Goal: Information Seeking & Learning: Learn about a topic

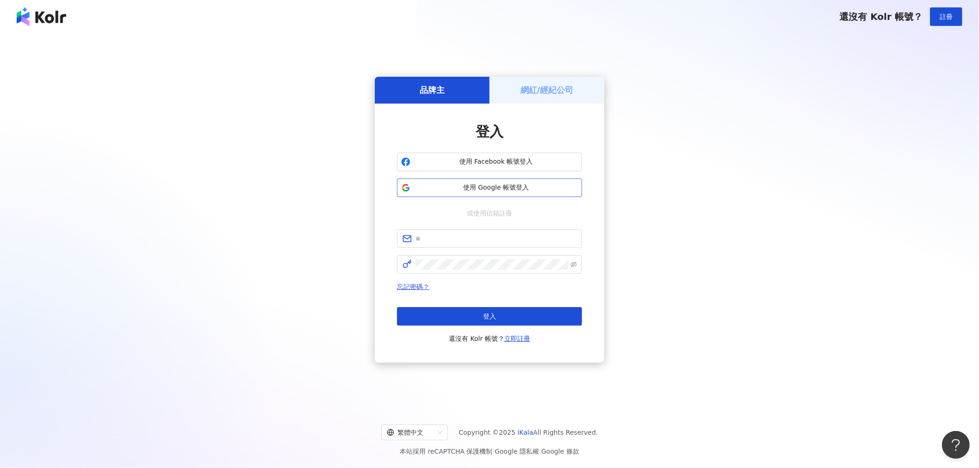
click at [494, 186] on span "使用 Google 帳號登入" at bounding box center [496, 187] width 164 height 9
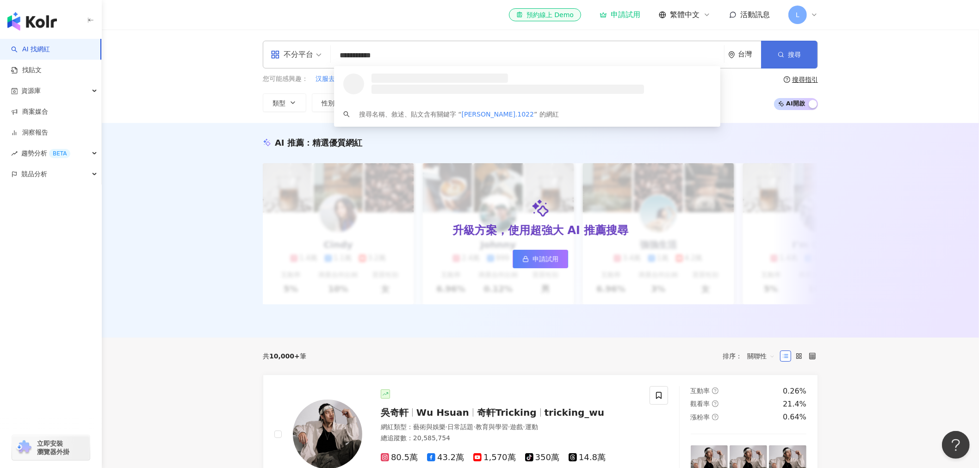
type input "**********"
click at [785, 57] on button "搜尋" at bounding box center [789, 55] width 56 height 28
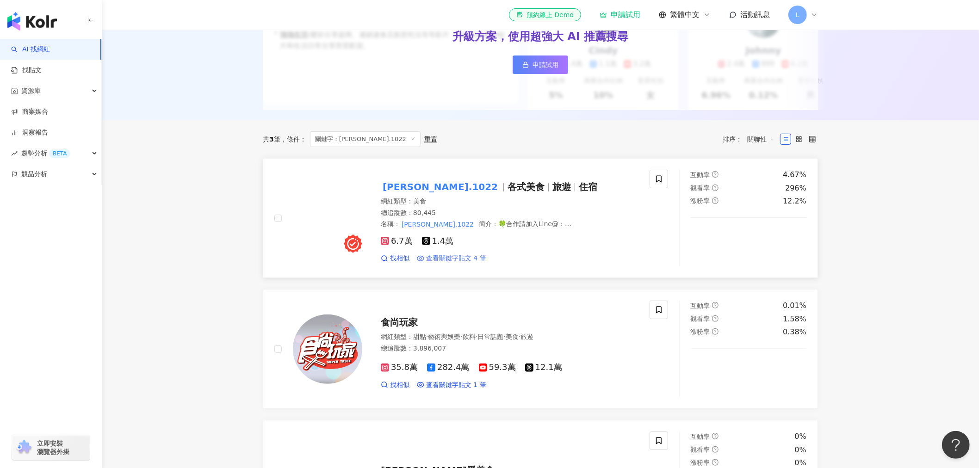
scroll to position [205, 0]
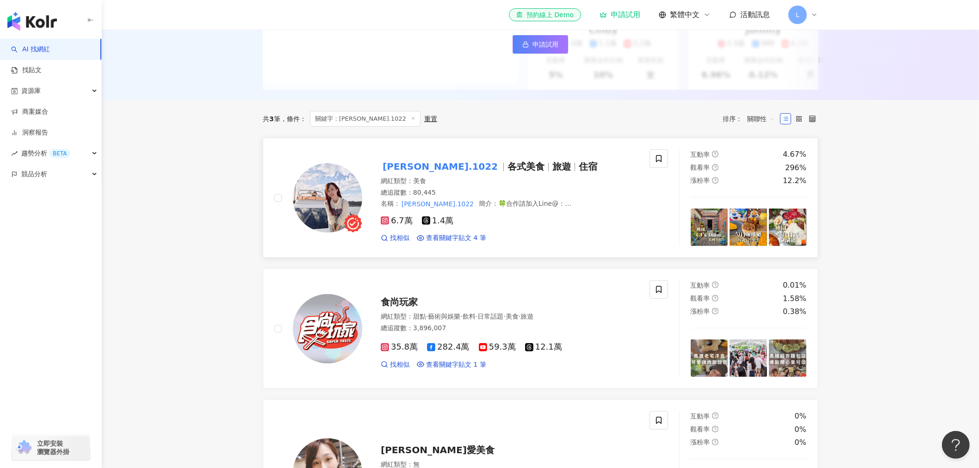
click at [320, 198] on img at bounding box center [327, 197] width 69 height 69
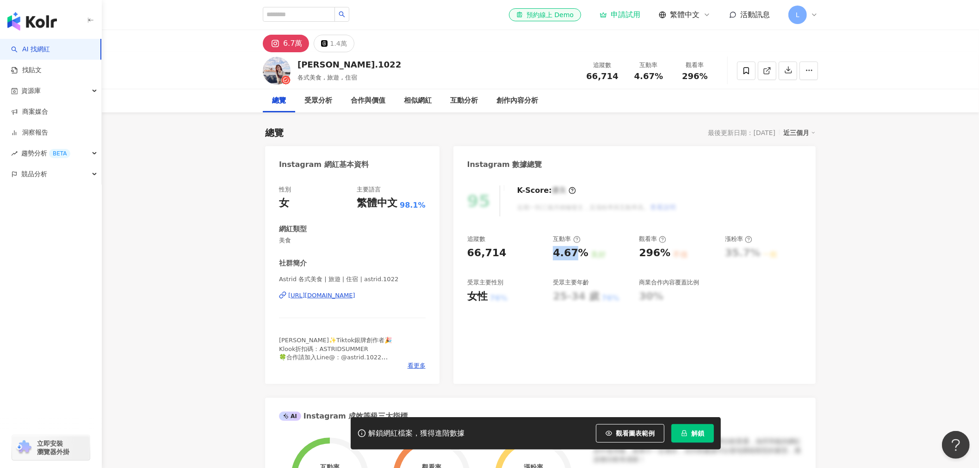
drag, startPoint x: 551, startPoint y: 252, endPoint x: 580, endPoint y: 252, distance: 29.1
click at [580, 252] on div "追蹤數 66,714 互動率 4.67% 良好 觀看率 296% 不佳 漲粉率 35.7% 一般 受眾主要性別 女性 76% 受眾主要年齡 25-34 歲 7…" at bounding box center [634, 269] width 334 height 68
copy div "4.67%"
drag, startPoint x: 637, startPoint y: 255, endPoint x: 665, endPoint y: 255, distance: 28.2
click at [665, 255] on div "追蹤數 66,714 互動率 4.67% 良好 觀看率 296% 不佳 漲粉率 35.7% 一般 受眾主要性別 女性 76% 受眾主要年齡 25-34 歲 7…" at bounding box center [634, 269] width 334 height 68
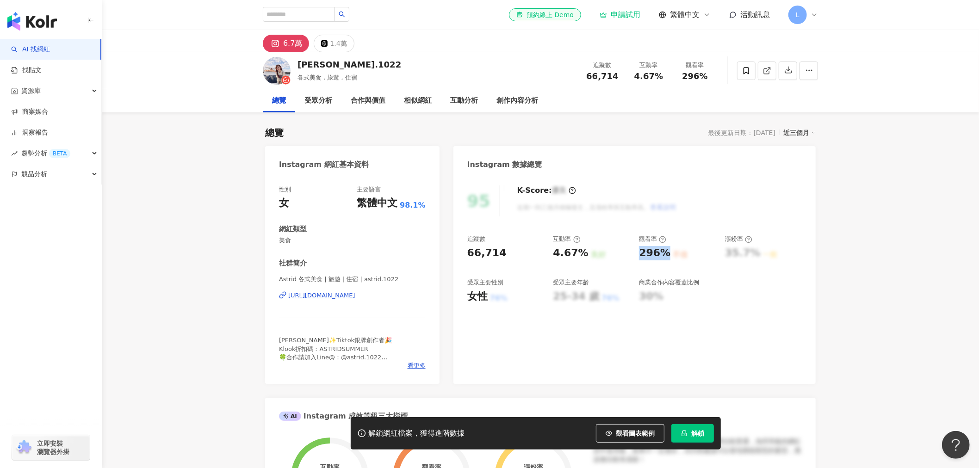
copy div "296%"
click at [355, 297] on div "https://www.instagram.com/astrid.1022/" at bounding box center [321, 295] width 67 height 8
click at [316, 15] on input "search" at bounding box center [299, 14] width 72 height 15
paste input "****"
type input "****"
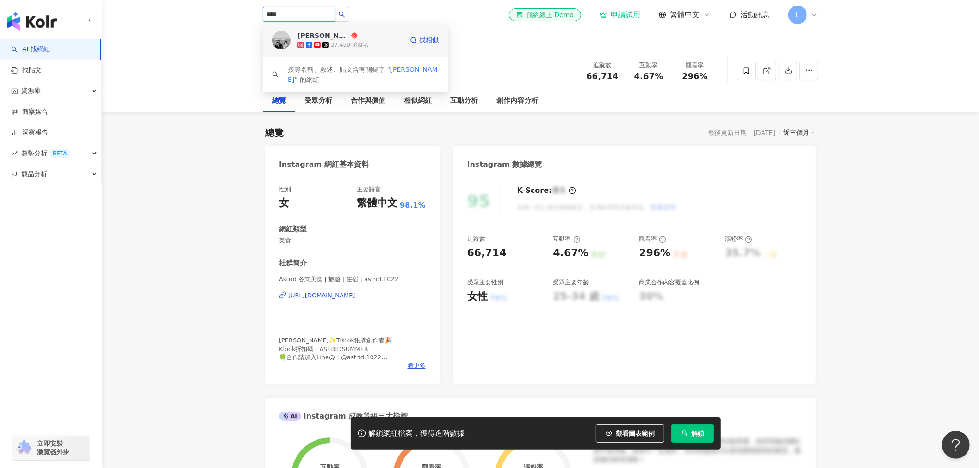
click at [374, 42] on div "37,450 追蹤者" at bounding box center [349, 44] width 105 height 9
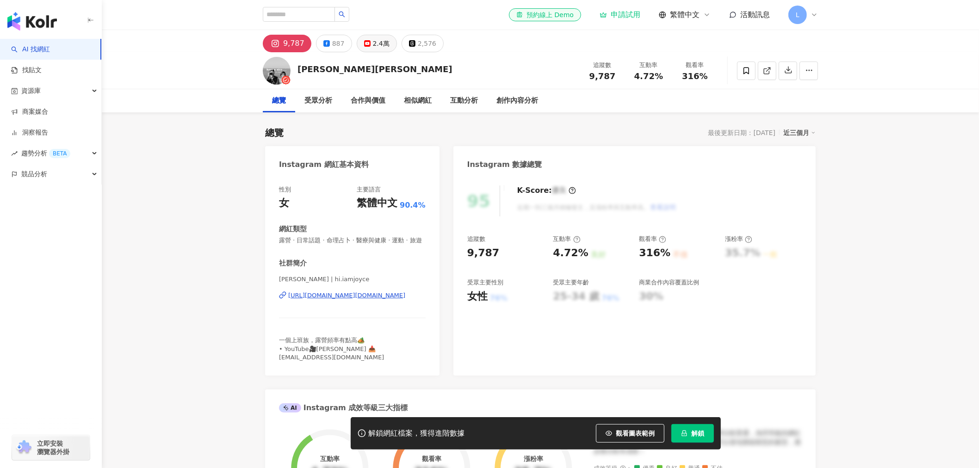
click at [367, 45] on button "2.4萬" at bounding box center [377, 44] width 40 height 18
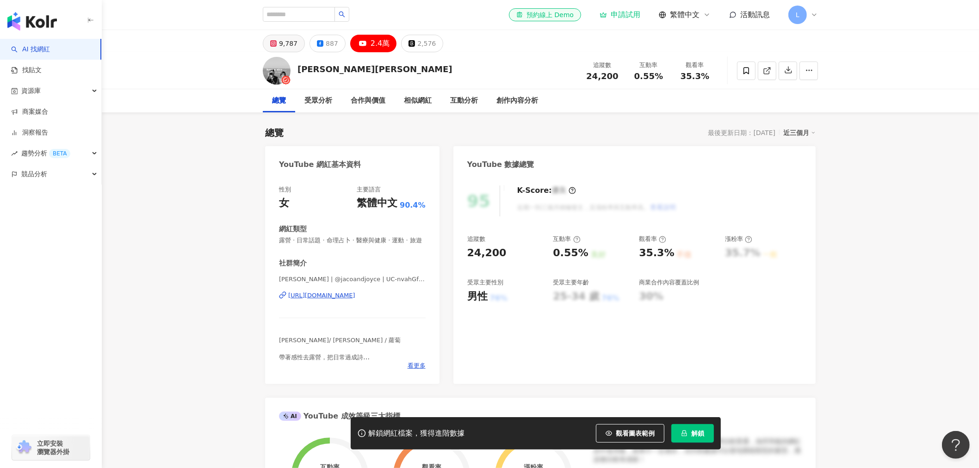
click at [279, 47] on div "9,787" at bounding box center [288, 43] width 19 height 13
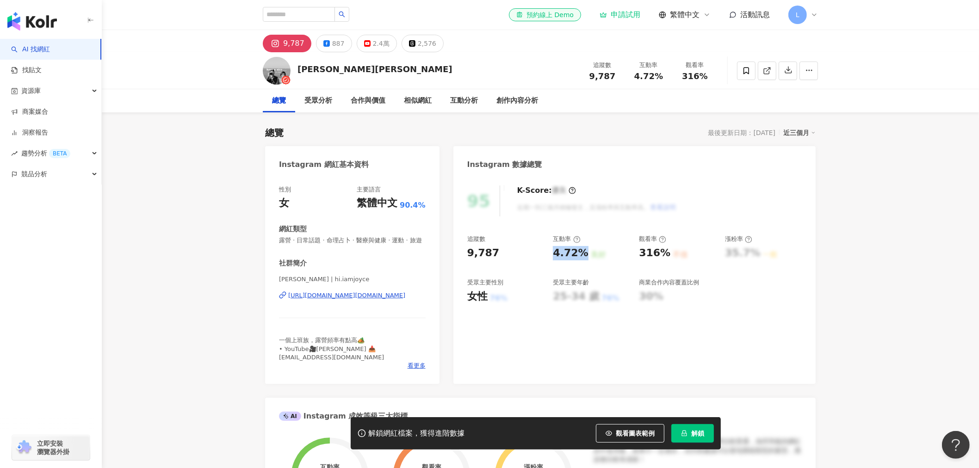
drag, startPoint x: 553, startPoint y: 258, endPoint x: 580, endPoint y: 258, distance: 26.8
click at [582, 257] on div "4.72%" at bounding box center [570, 253] width 35 height 14
copy div "4.72%"
drag, startPoint x: 640, startPoint y: 253, endPoint x: 663, endPoint y: 255, distance: 23.7
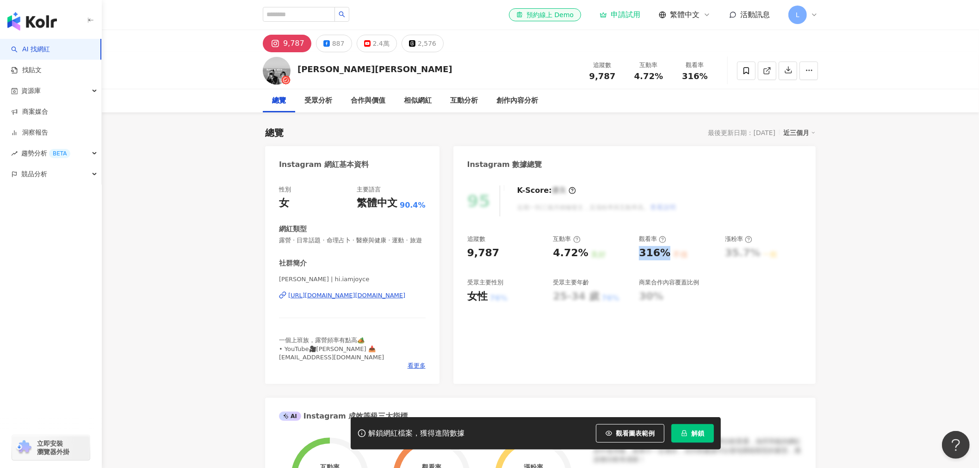
click at [663, 255] on div "316%" at bounding box center [654, 253] width 31 height 14
copy div "316%"
click at [318, 18] on input "search" at bounding box center [299, 14] width 72 height 15
paste input "********"
type input "********"
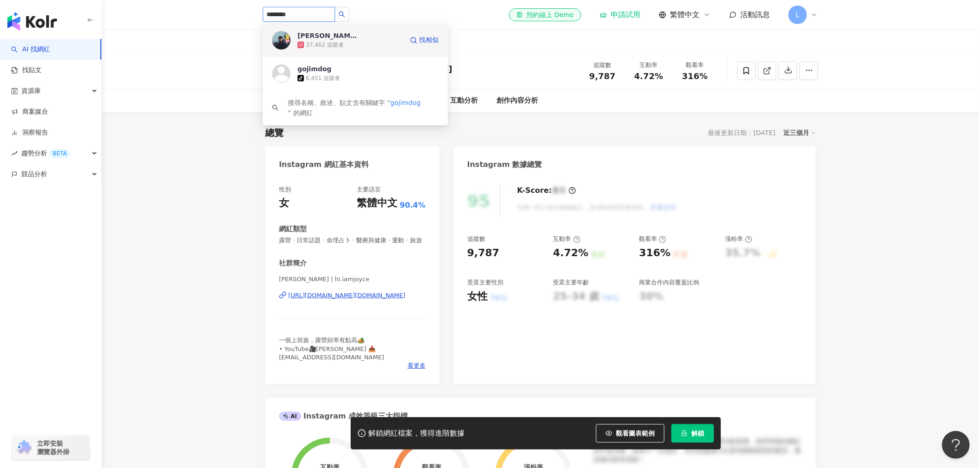
click at [360, 43] on div "37,462 追蹤者" at bounding box center [349, 44] width 105 height 9
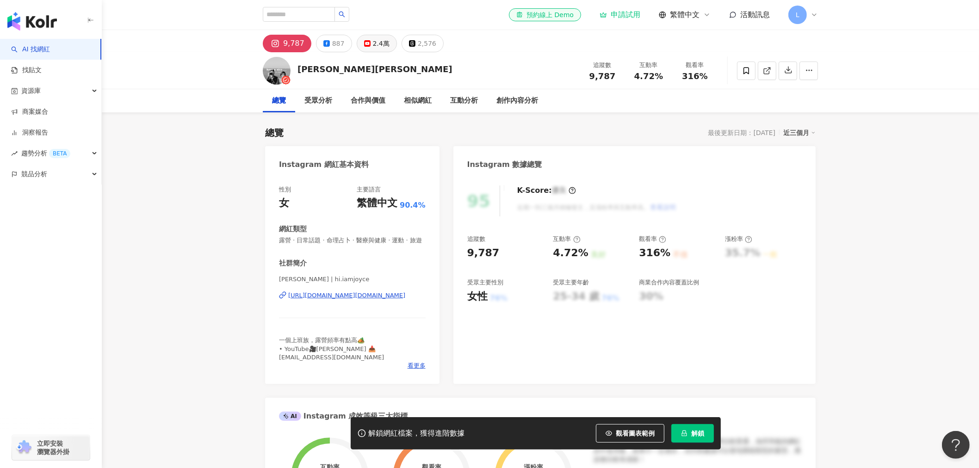
click at [370, 50] on button "2.4萬" at bounding box center [377, 44] width 40 height 18
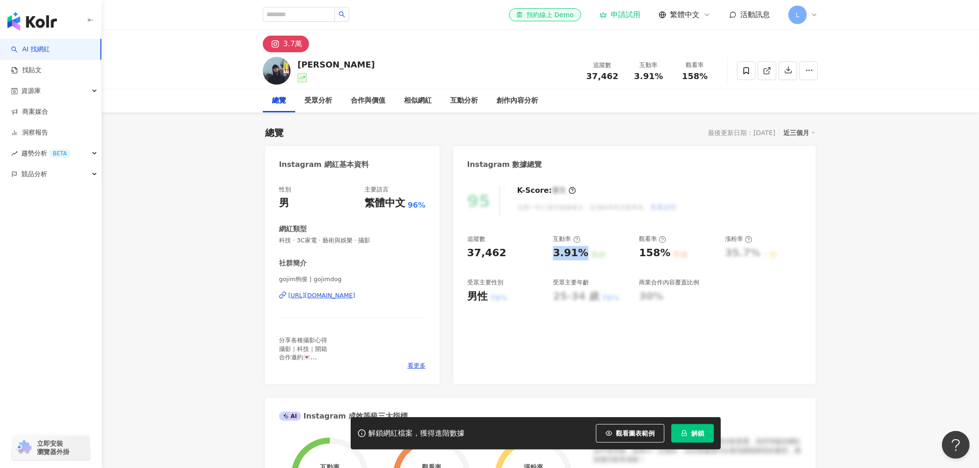
drag, startPoint x: 554, startPoint y: 255, endPoint x: 583, endPoint y: 250, distance: 29.5
click at [583, 250] on div "3.91%" at bounding box center [570, 253] width 35 height 14
copy div "3.91%"
drag, startPoint x: 640, startPoint y: 254, endPoint x: 663, endPoint y: 256, distance: 23.7
click at [663, 256] on div "158%" at bounding box center [654, 253] width 31 height 14
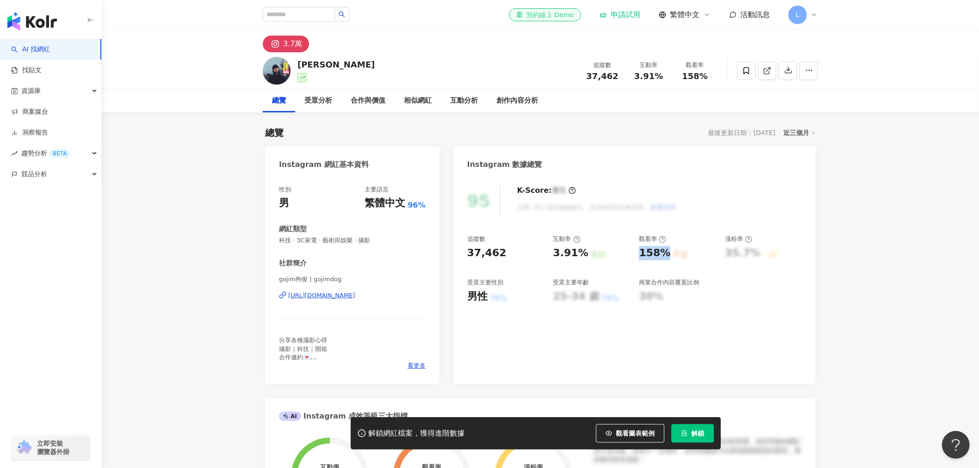
copy div "158%"
click at [280, 11] on input "search" at bounding box center [299, 14] width 72 height 15
paste input "**********"
type input "**********"
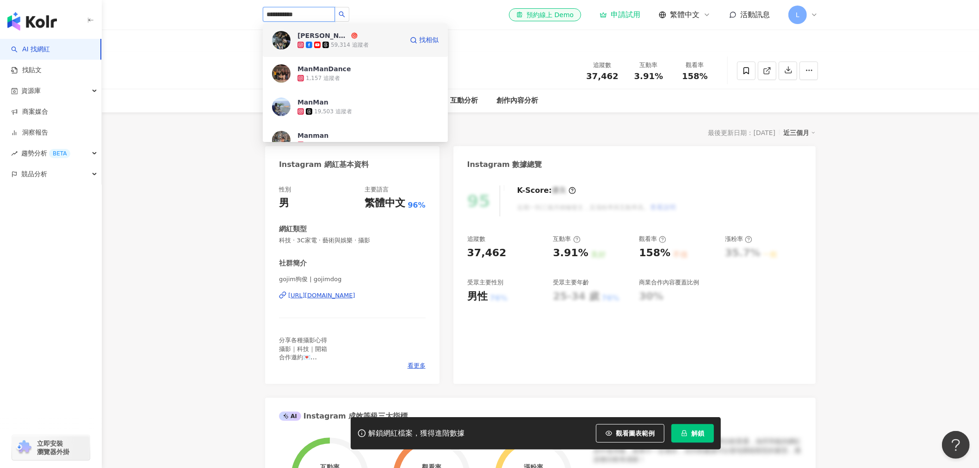
click at [376, 43] on div "59,314 追蹤者" at bounding box center [349, 44] width 105 height 9
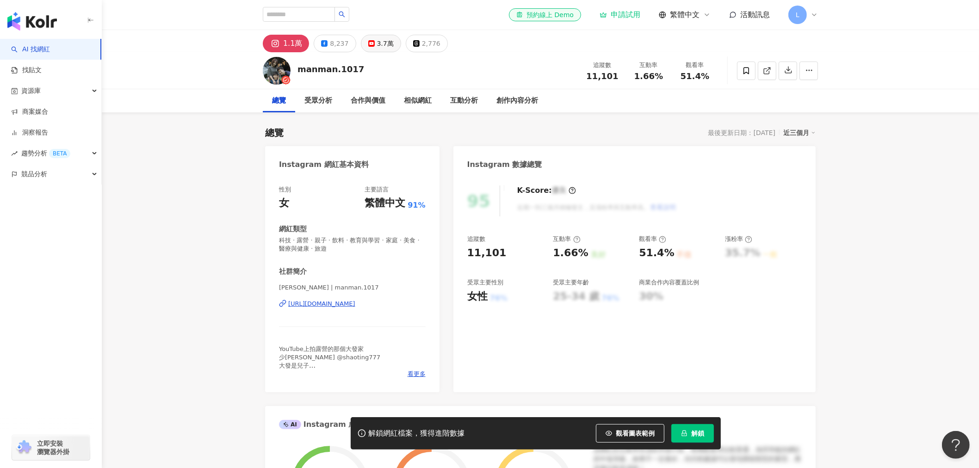
click at [382, 42] on div "3.7萬" at bounding box center [385, 43] width 17 height 13
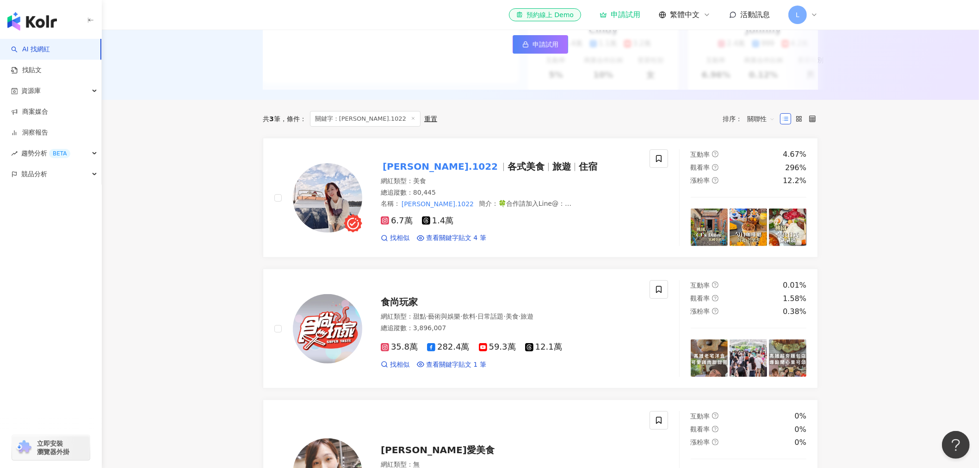
click at [193, 100] on div "AI 推薦 ： 升級方案，使用超強大 AI 推薦搜尋 申請試用 • [PERSON_NAME] : 以旅遊、美食和生活風格的內容而受歡迎，最近發布了超商隱藏調…" at bounding box center [540, 7] width 877 height 186
